Goal: Task Accomplishment & Management: Complete application form

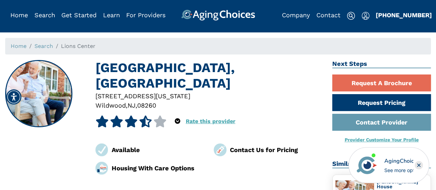
scroll to position [103, 0]
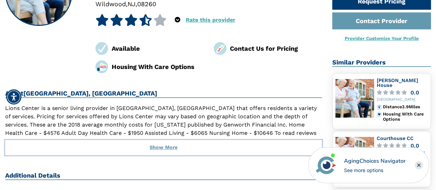
click at [171, 140] on button "Show More" at bounding box center [163, 147] width 316 height 15
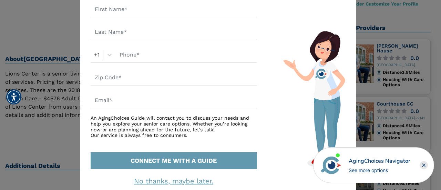
scroll to position [85, 0]
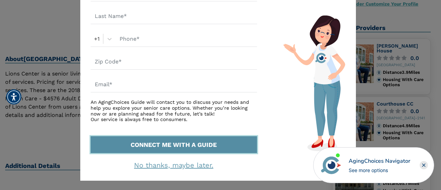
click at [183, 145] on button "CONNECT ME WITH A GUIDE" at bounding box center [174, 144] width 166 height 17
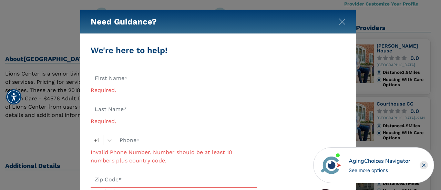
scroll to position [0, 0]
click at [134, 76] on input "text" at bounding box center [174, 78] width 166 height 16
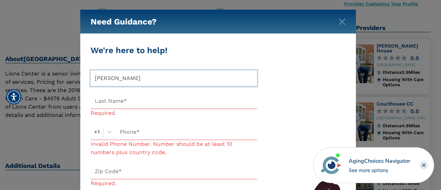
type input "[PERSON_NAME]"
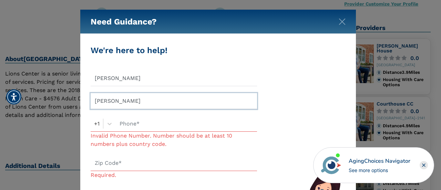
type input "[PERSON_NAME]"
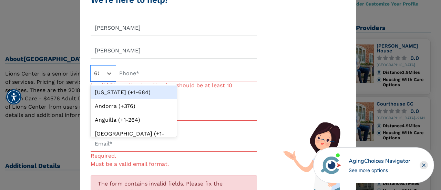
scroll to position [51, 0]
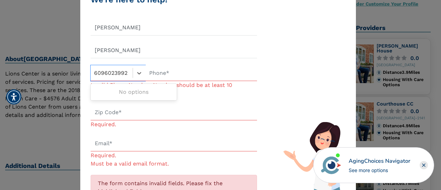
type input "6096023992"
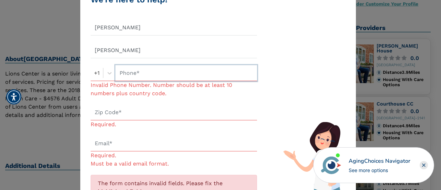
click at [166, 75] on input "text" at bounding box center [186, 73] width 142 height 16
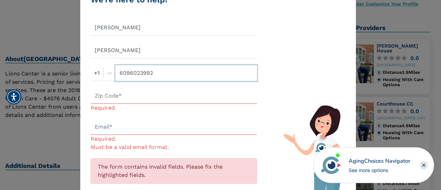
type input "6096023992"
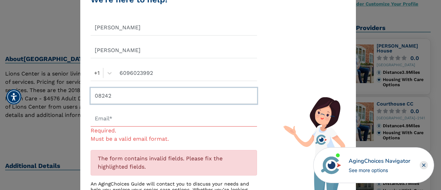
type input "08242"
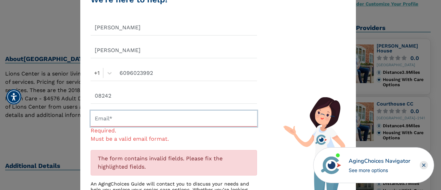
click at [161, 117] on input "text" at bounding box center [174, 119] width 166 height 16
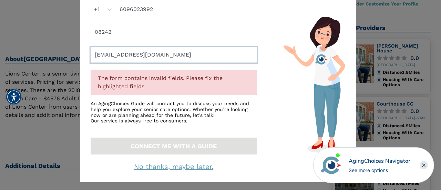
scroll to position [115, 0]
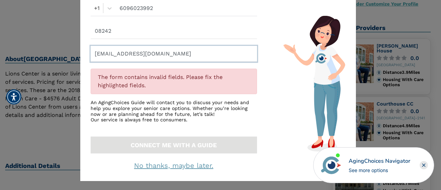
type input "[EMAIL_ADDRESS][DOMAIN_NAME]"
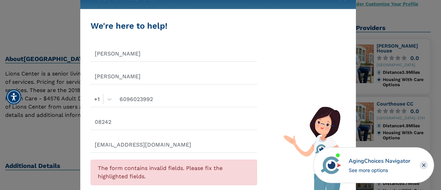
scroll to position [34, 0]
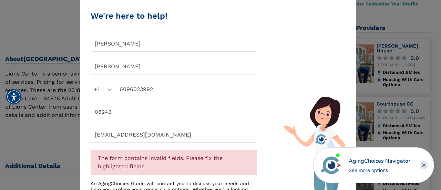
click at [110, 91] on form "[PERSON_NAME] +1 6096023992 08242 [EMAIL_ADDRESS][DOMAIN_NAME] The form contain…" at bounding box center [174, 135] width 166 height 198
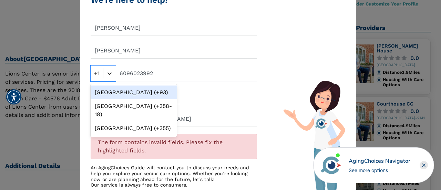
scroll to position [51, 0]
type input "u"
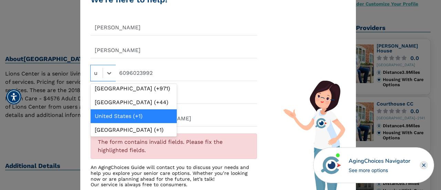
scroll to position [1082, 0]
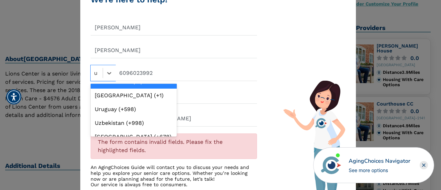
click at [125, 88] on div "United States (+1)" at bounding box center [134, 82] width 86 height 14
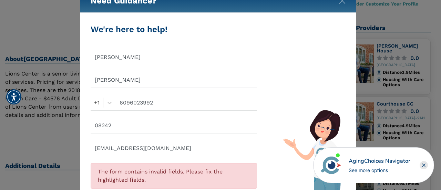
scroll to position [12, 0]
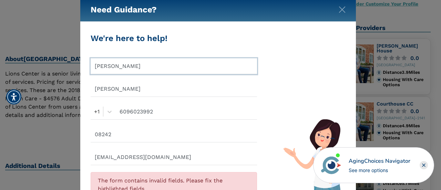
click at [124, 62] on input "[PERSON_NAME]" at bounding box center [174, 66] width 166 height 16
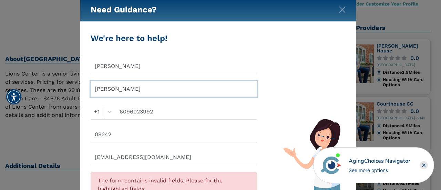
click at [135, 96] on input "[PERSON_NAME]" at bounding box center [174, 89] width 166 height 16
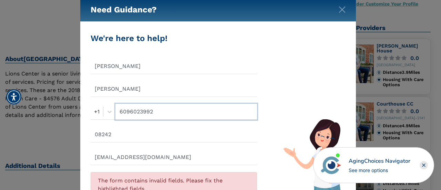
click at [165, 108] on input "6096023992" at bounding box center [186, 112] width 142 height 16
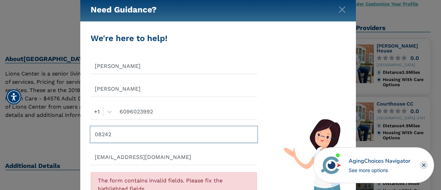
click at [158, 131] on input "08242" at bounding box center [174, 134] width 166 height 16
drag, startPoint x: 117, startPoint y: 133, endPoint x: 20, endPoint y: 136, distance: 97.5
click at [28, 135] on div "Need Guidance? We're here to help! [PERSON_NAME] +1 6096023992 08242 [EMAIL_ADD…" at bounding box center [220, 95] width 441 height 190
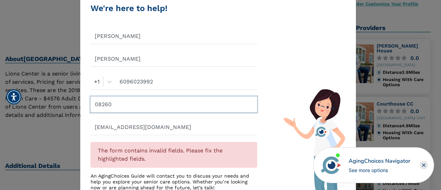
scroll to position [81, 0]
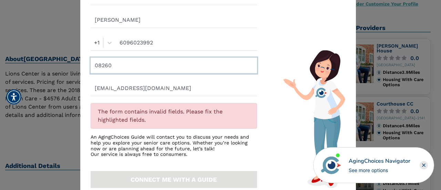
type input "08260"
